Goal: Transaction & Acquisition: Purchase product/service

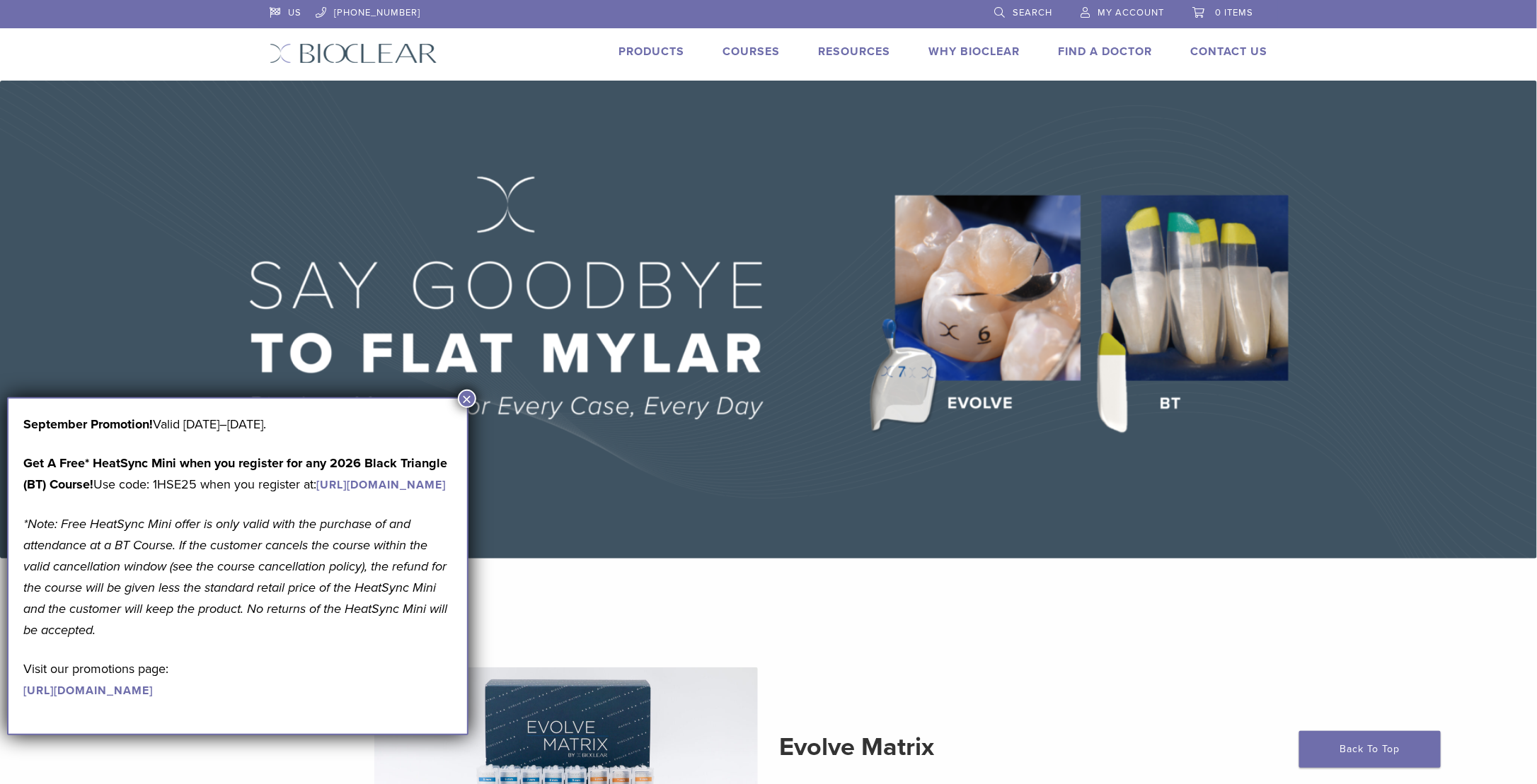
click at [469, 400] on button "×" at bounding box center [467, 399] width 18 height 18
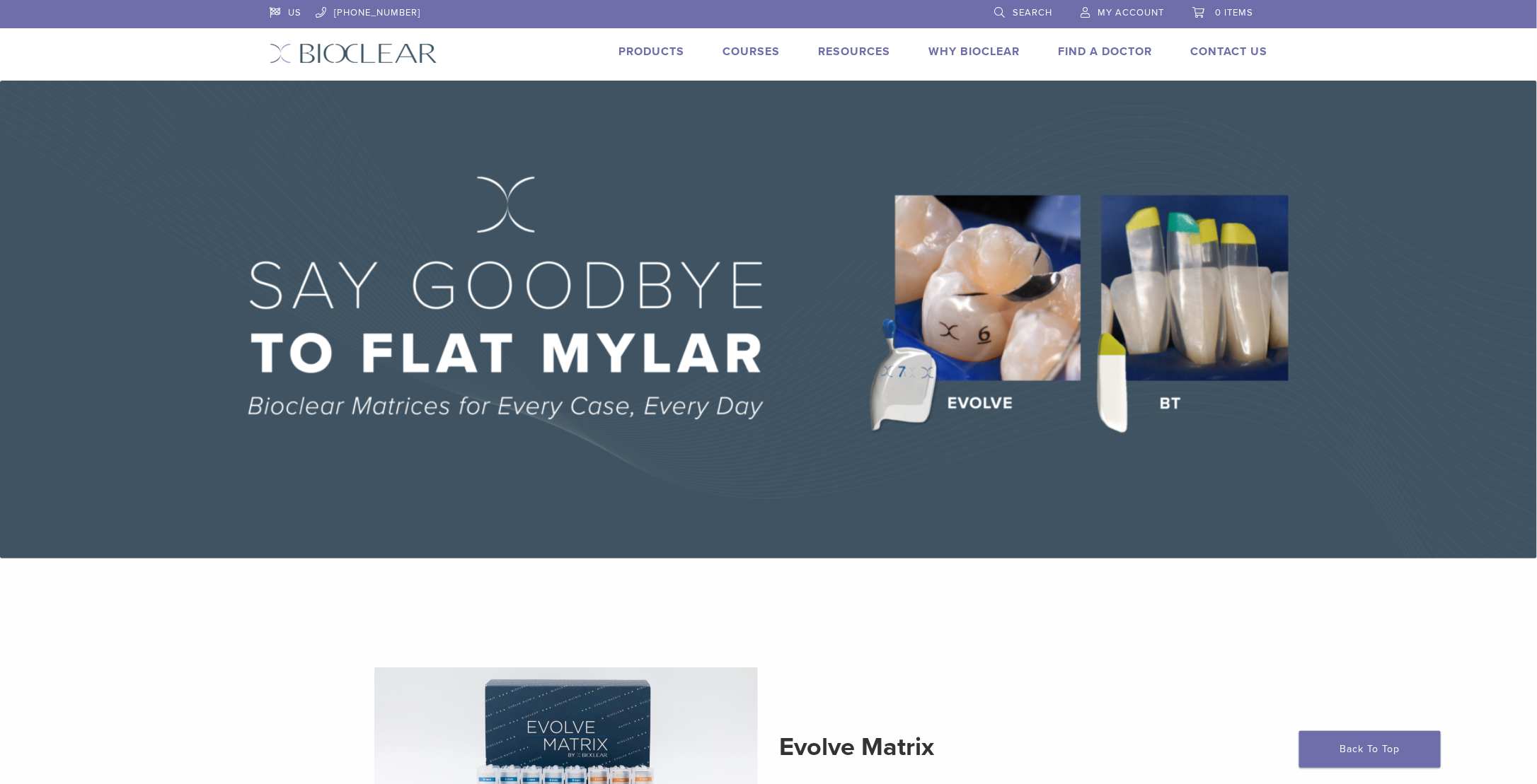
click at [1206, 303] on img at bounding box center [768, 319] width 1537 height 478
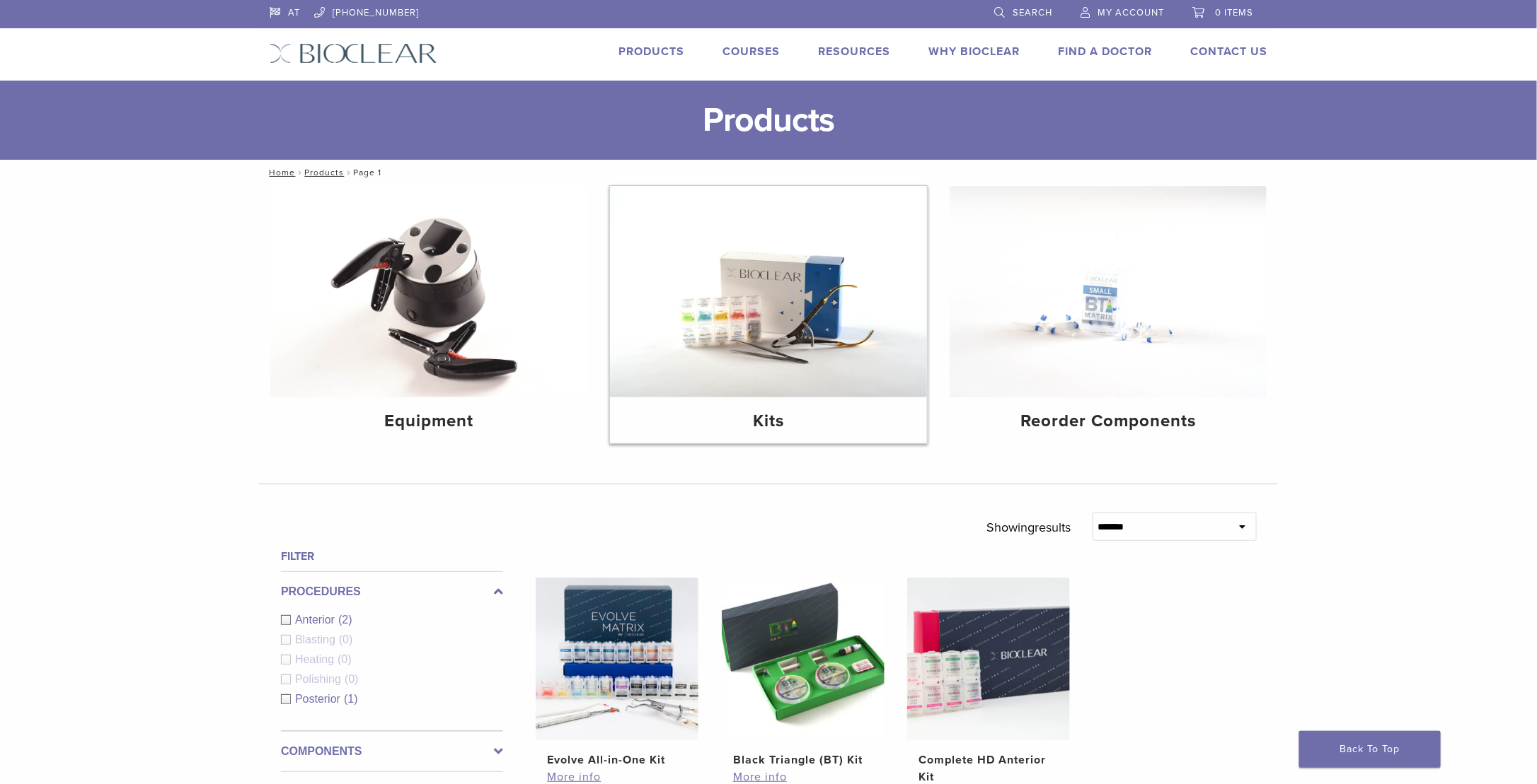
click at [855, 389] on img at bounding box center [768, 292] width 317 height 211
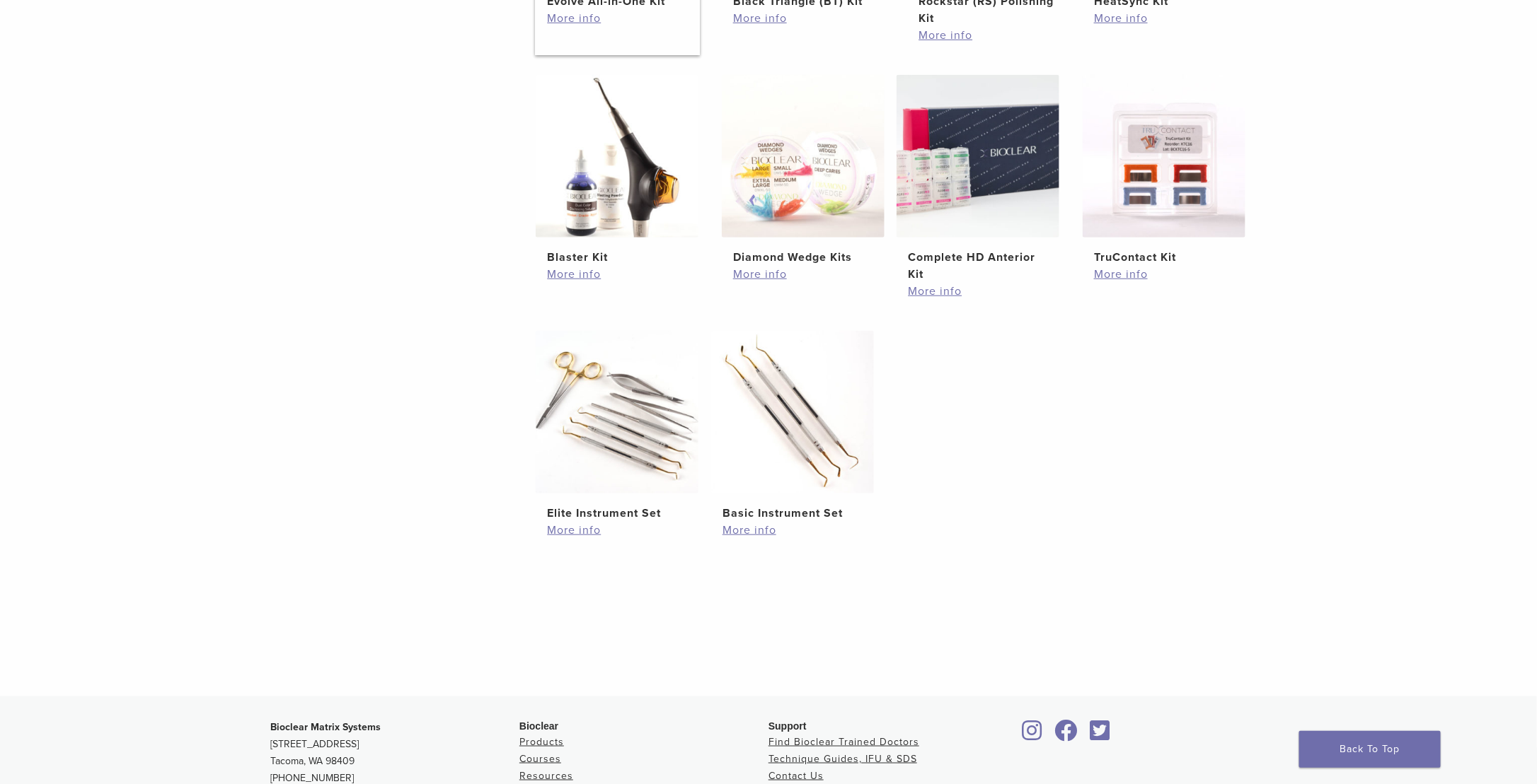
scroll to position [566, 0]
